Goal: Task Accomplishment & Management: Use online tool/utility

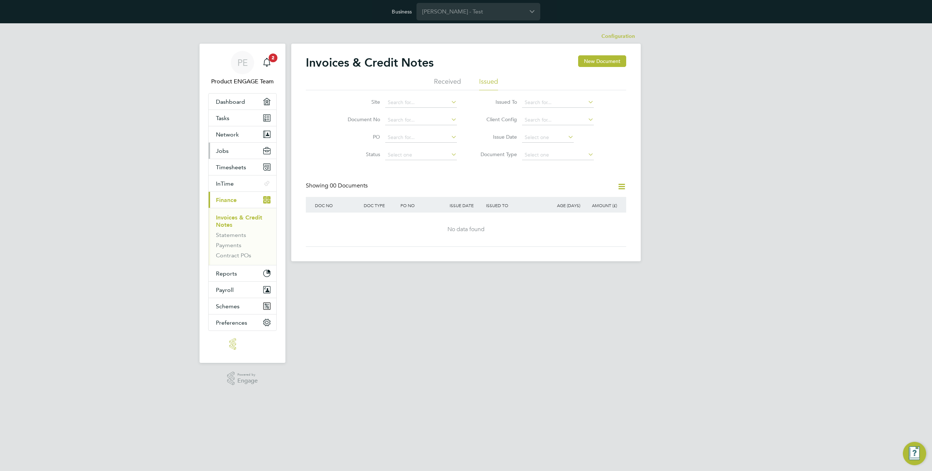
click at [230, 150] on button "Jobs" at bounding box center [243, 151] width 68 height 16
click at [225, 190] on link "Placements" at bounding box center [231, 188] width 30 height 7
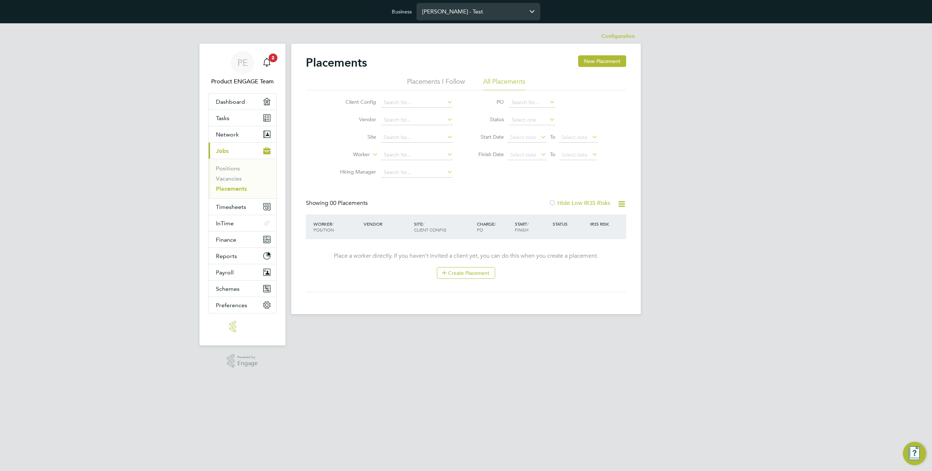
click at [488, 4] on input "Morgan Sindall - Test" at bounding box center [478, 11] width 124 height 17
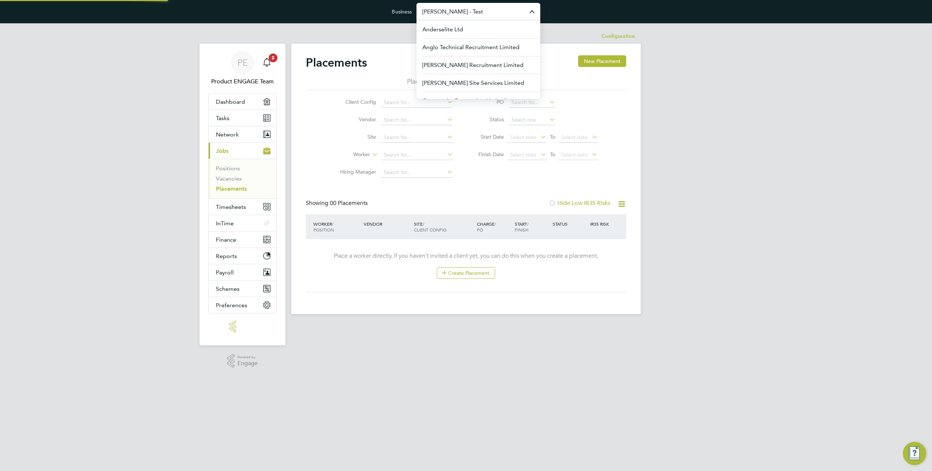
click at [488, 4] on input "Morgan Sindall - Test" at bounding box center [478, 11] width 124 height 17
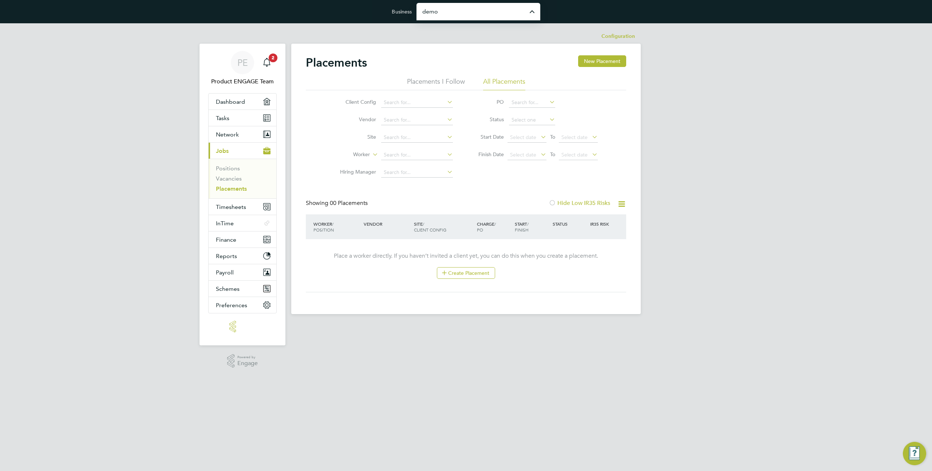
type input "Demo ENGAGE End Hirer"
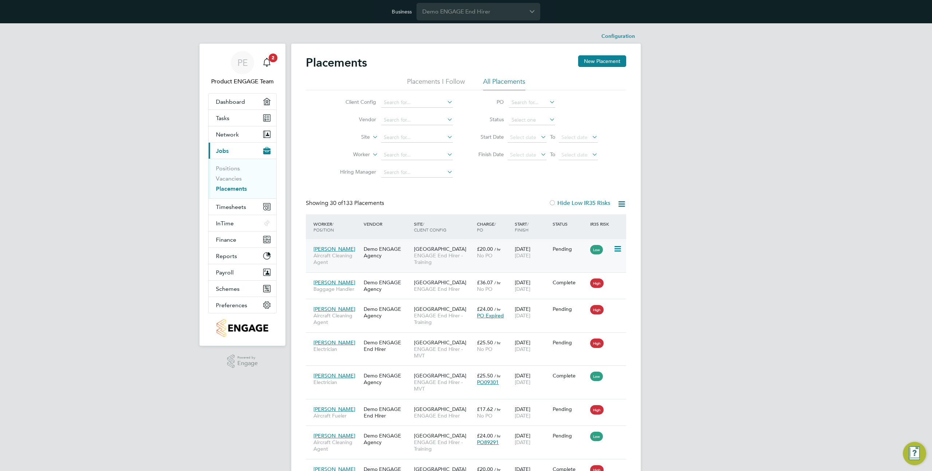
click at [535, 252] on div "26 May 2025 15 Jun 2025" at bounding box center [532, 252] width 38 height 20
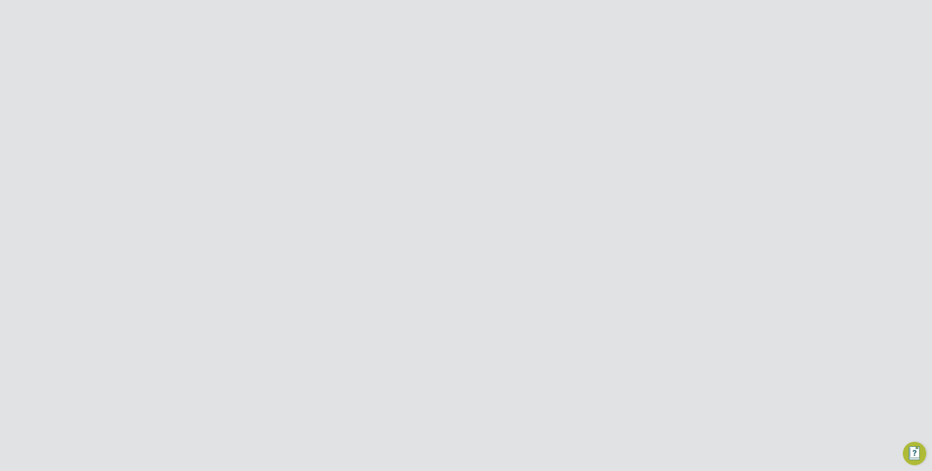
click at [622, 62] on icon at bounding box center [621, 59] width 9 height 9
click at [654, 54] on div "PE Product ENGAGE Team Notifications 2 Applications: Dashboard Tasks Network Te…" at bounding box center [466, 440] width 932 height 835
click at [619, 60] on icon at bounding box center [621, 59] width 9 height 9
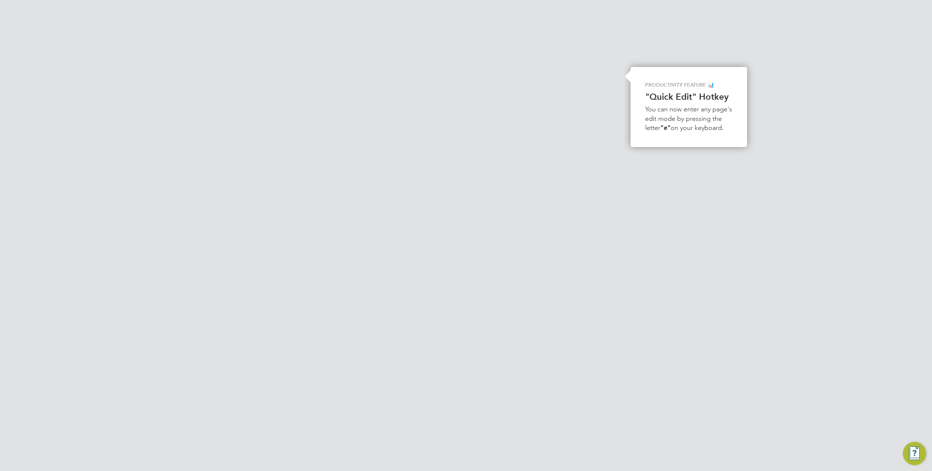
click at [603, 90] on li "Initiate Worker Replacement" at bounding box center [587, 87] width 75 height 10
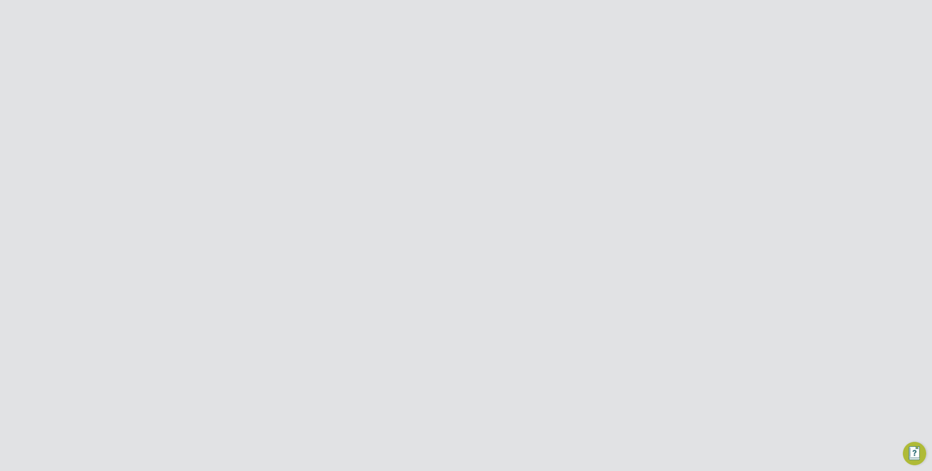
click at [628, 60] on div at bounding box center [627, 58] width 13 height 13
